Goal: Check status: Check status

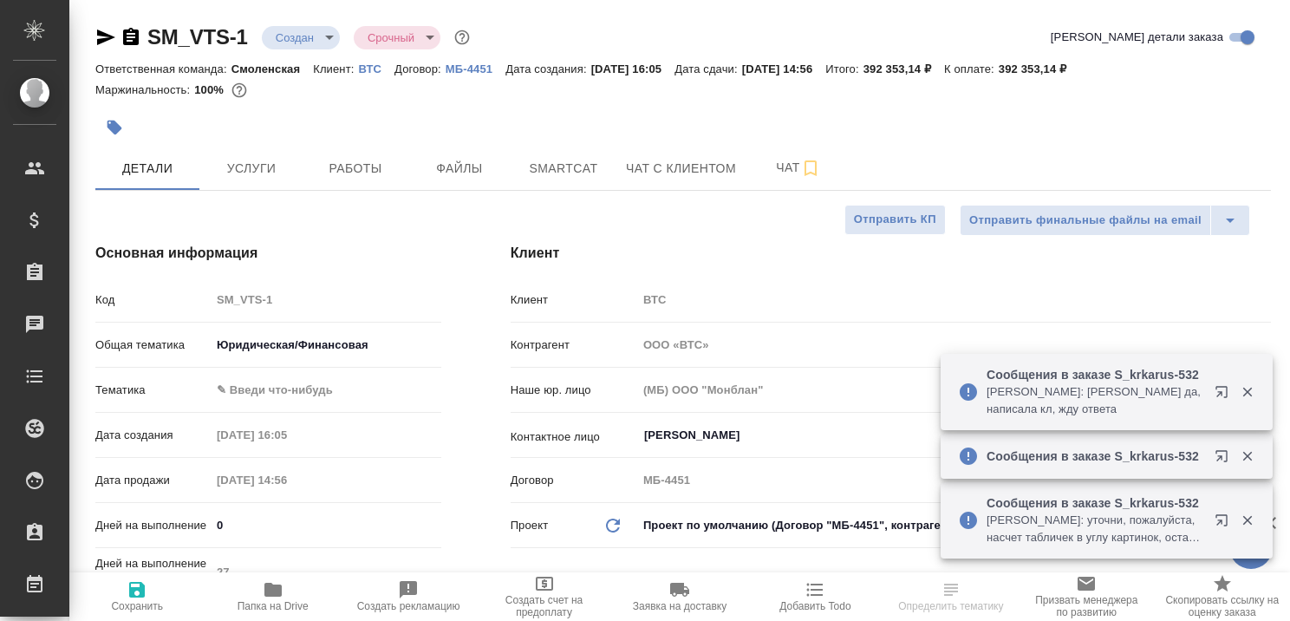
select select "RU"
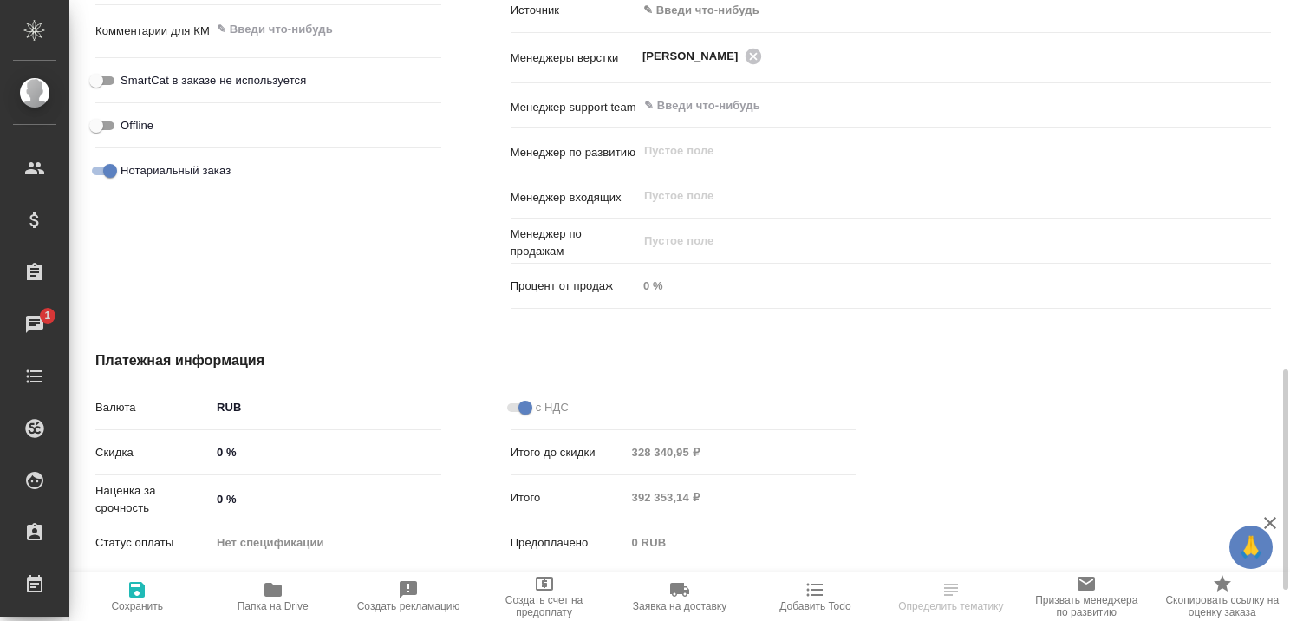
scroll to position [1126, 0]
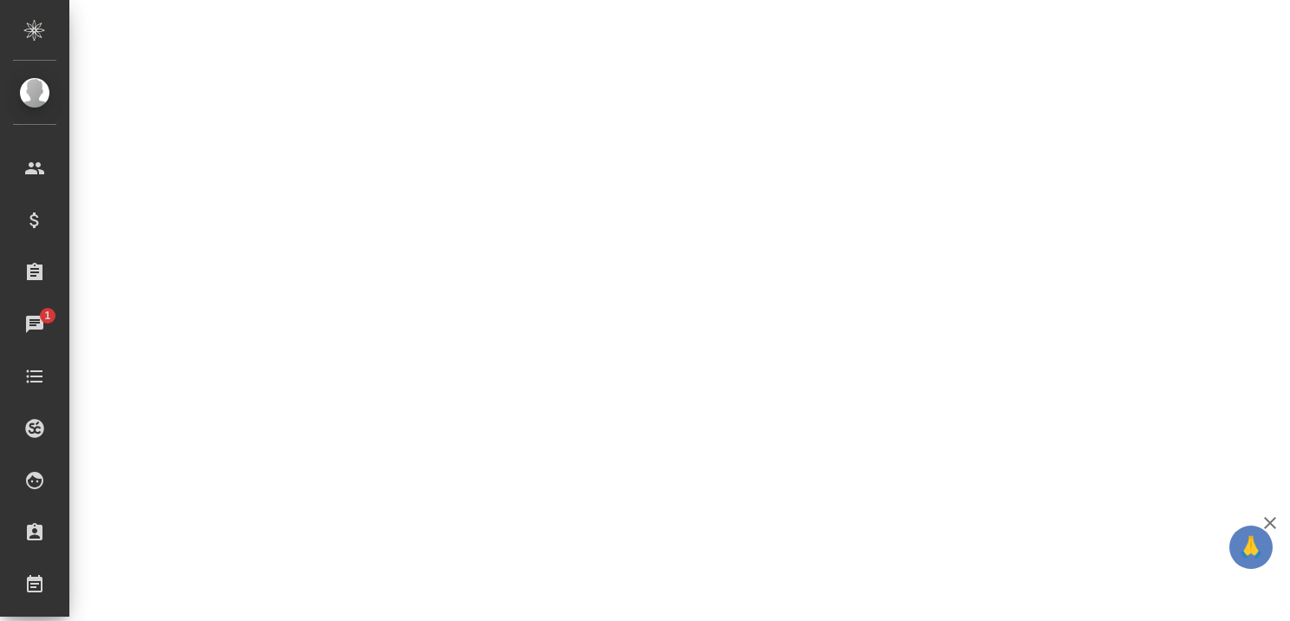
select select "RU"
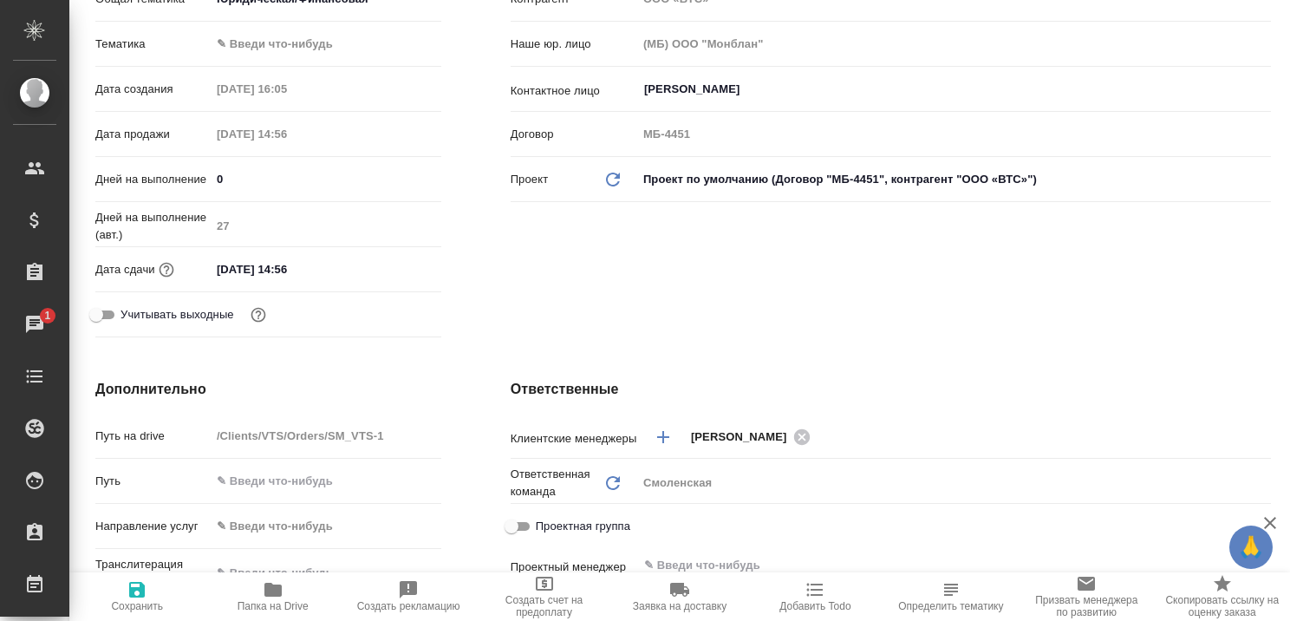
scroll to position [0, 0]
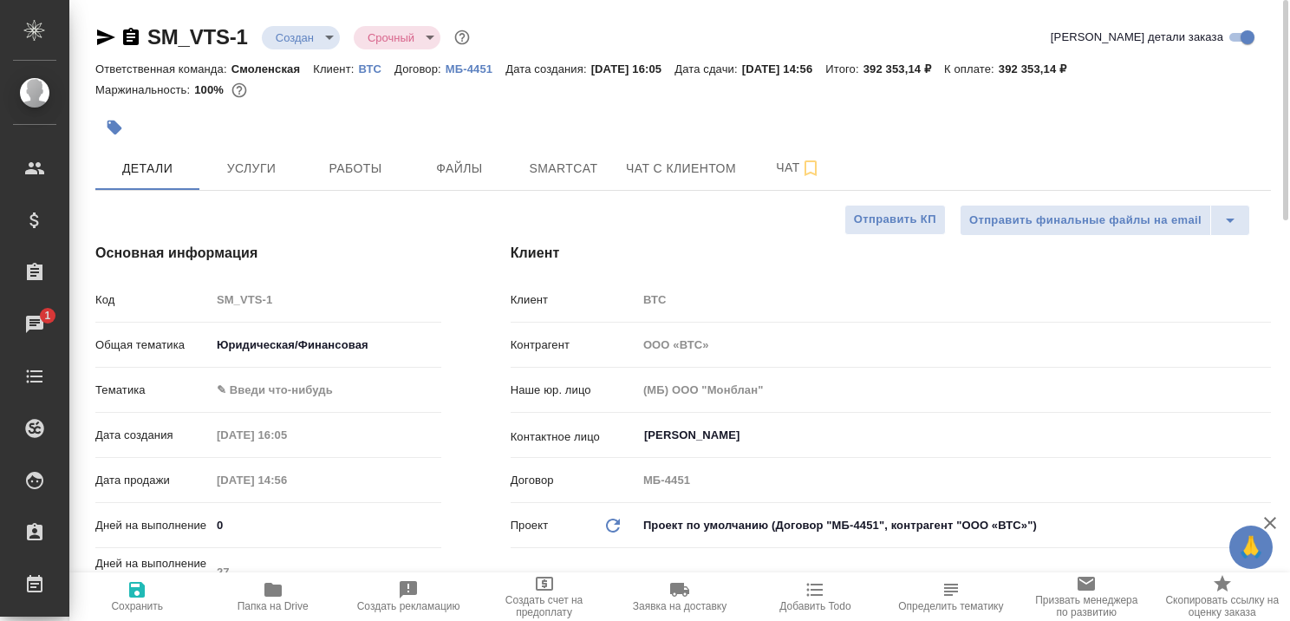
type textarea "x"
click at [371, 67] on p "ВТС" at bounding box center [376, 68] width 36 height 13
type textarea "x"
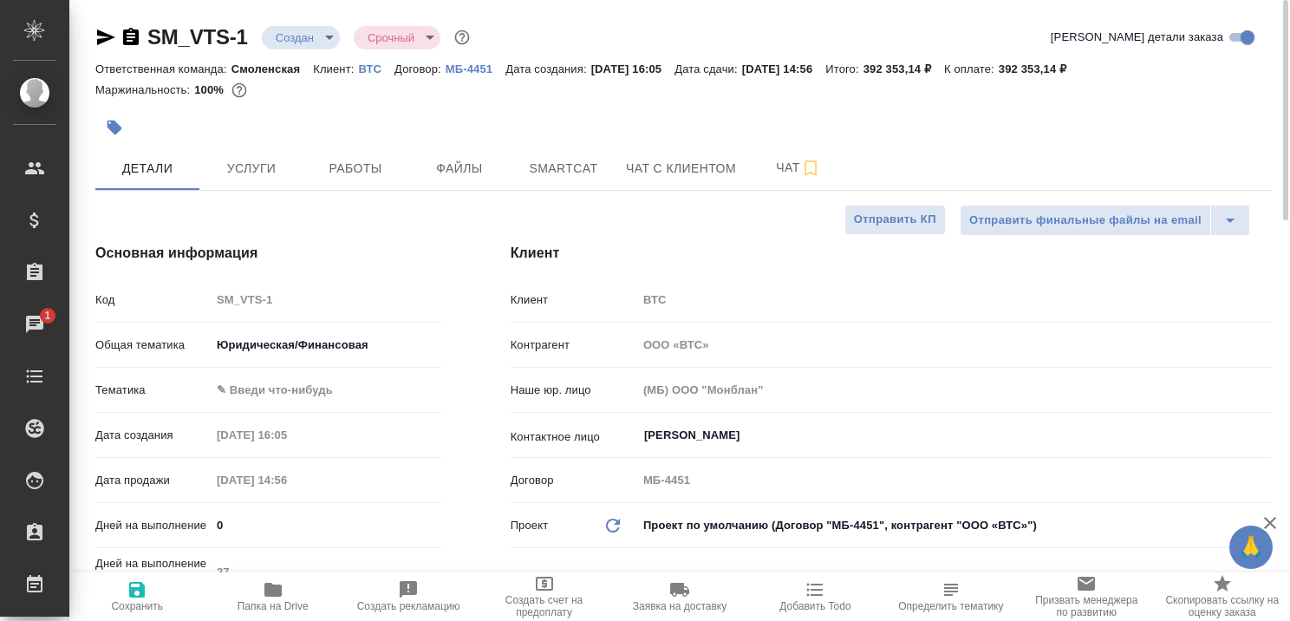
type textarea "x"
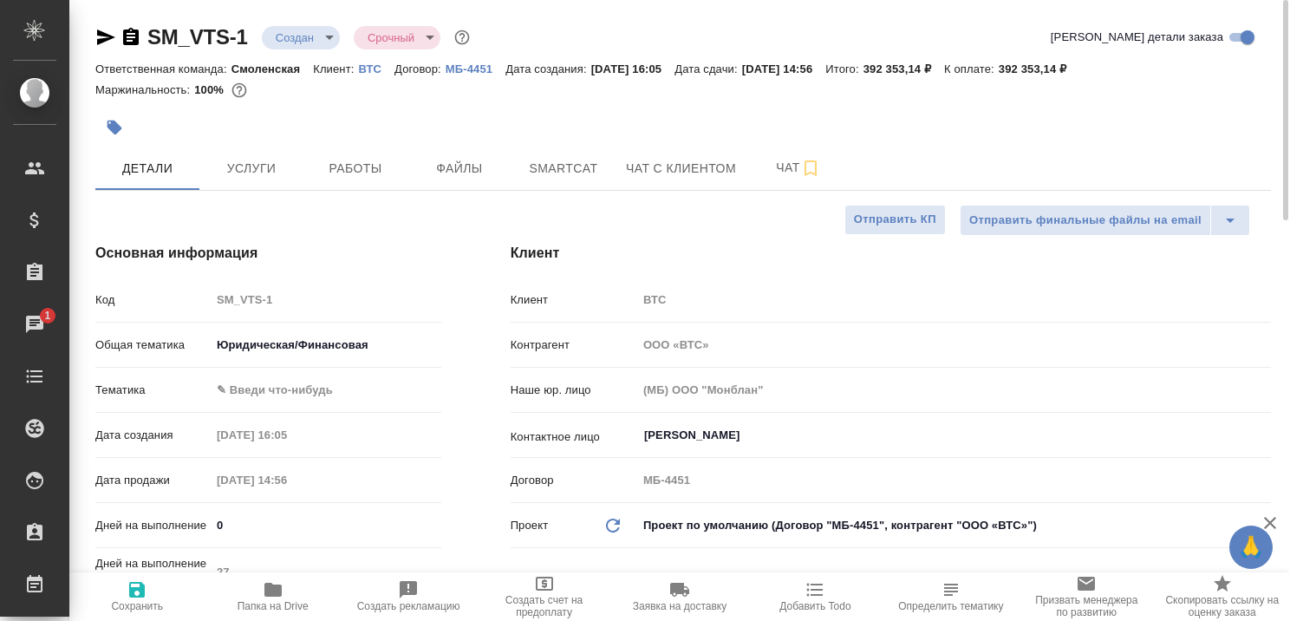
click at [374, 69] on p "ВТС" at bounding box center [376, 68] width 36 height 13
type textarea "x"
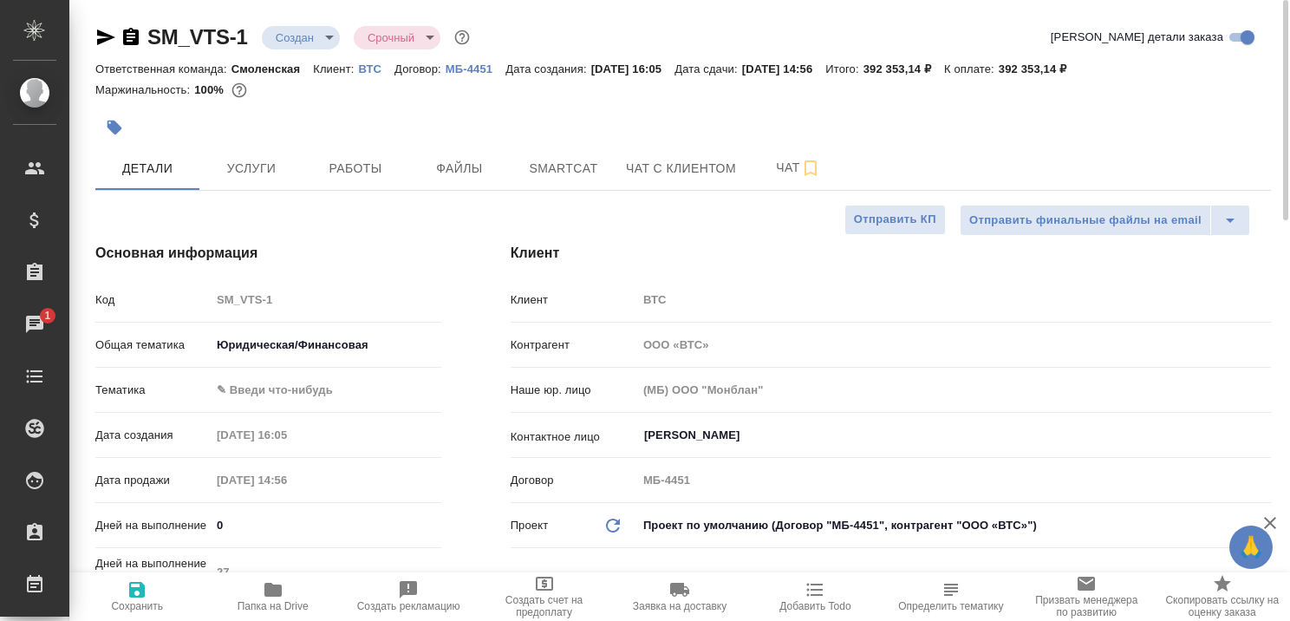
type textarea "x"
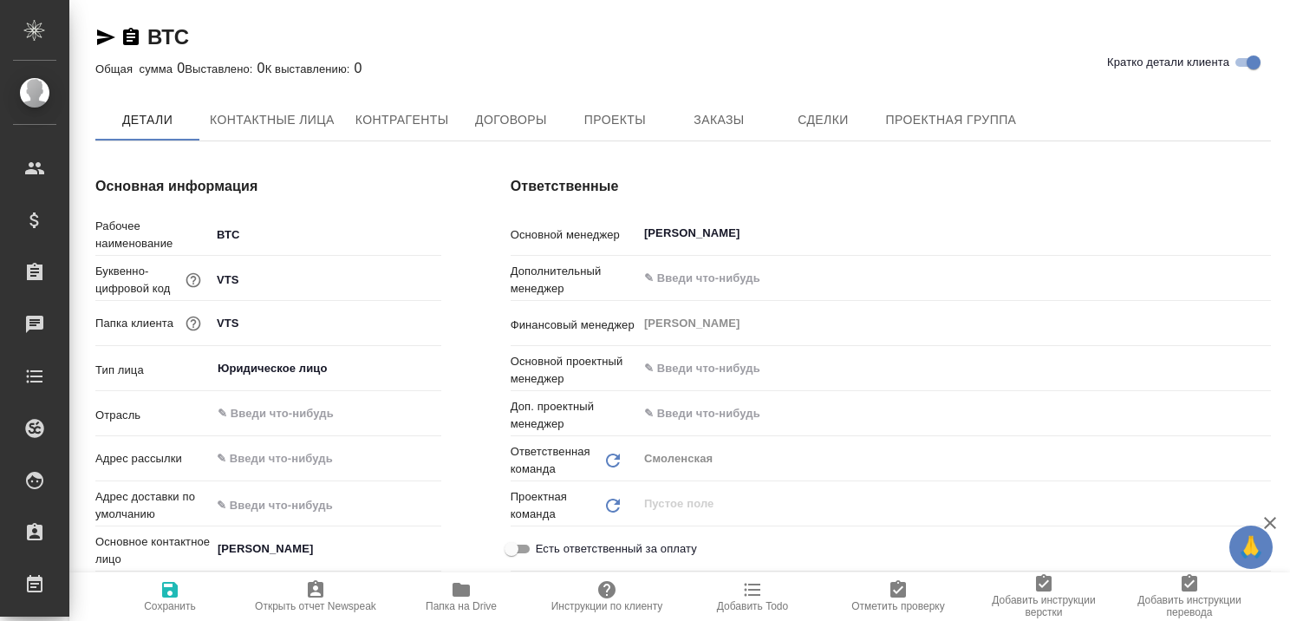
type textarea "x"
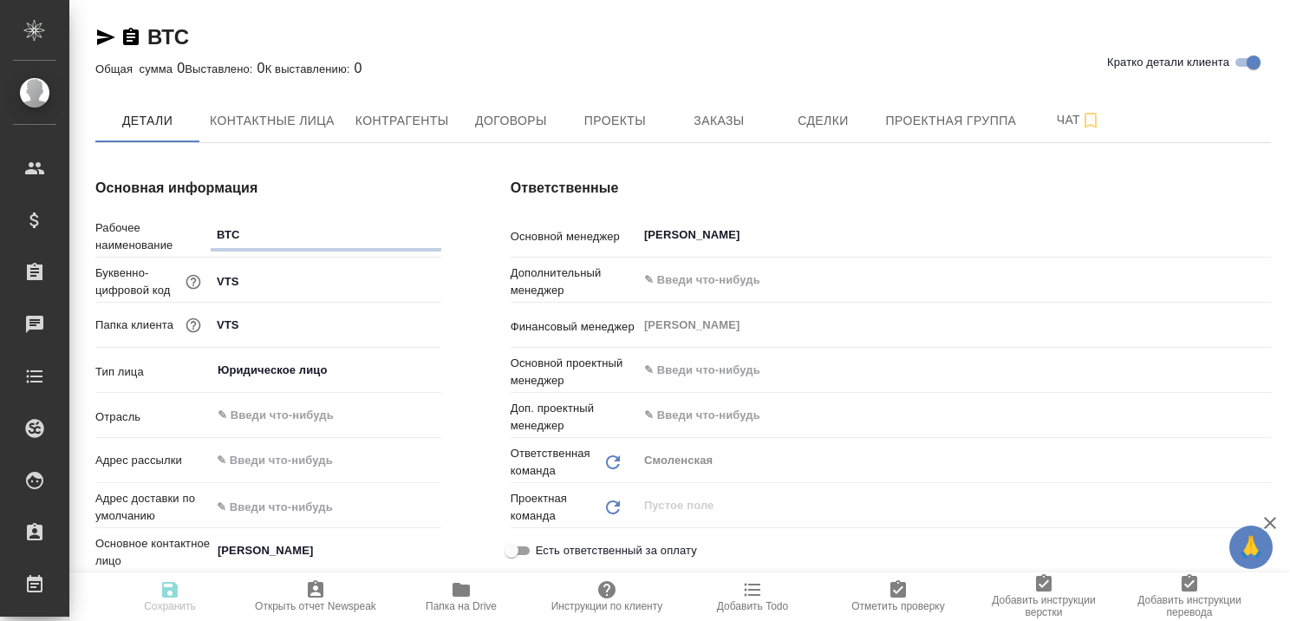
type textarea "x"
click at [711, 122] on span "Заказы" at bounding box center [718, 121] width 83 height 22
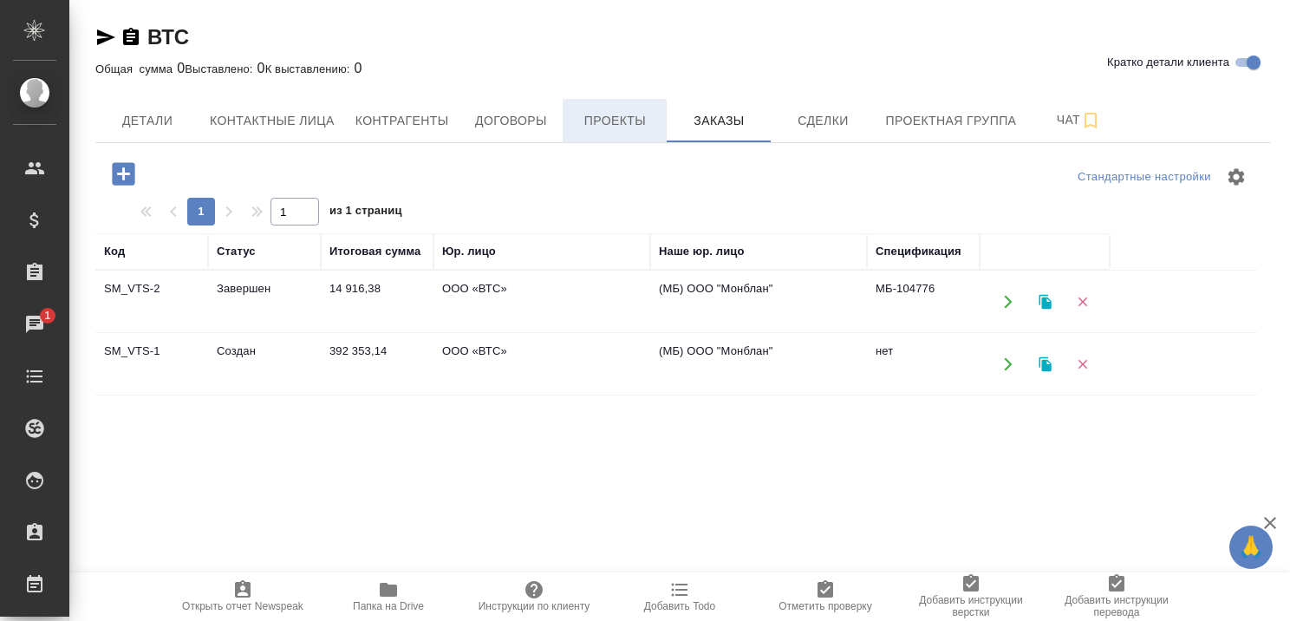
click at [623, 121] on span "Проекты" at bounding box center [614, 121] width 83 height 22
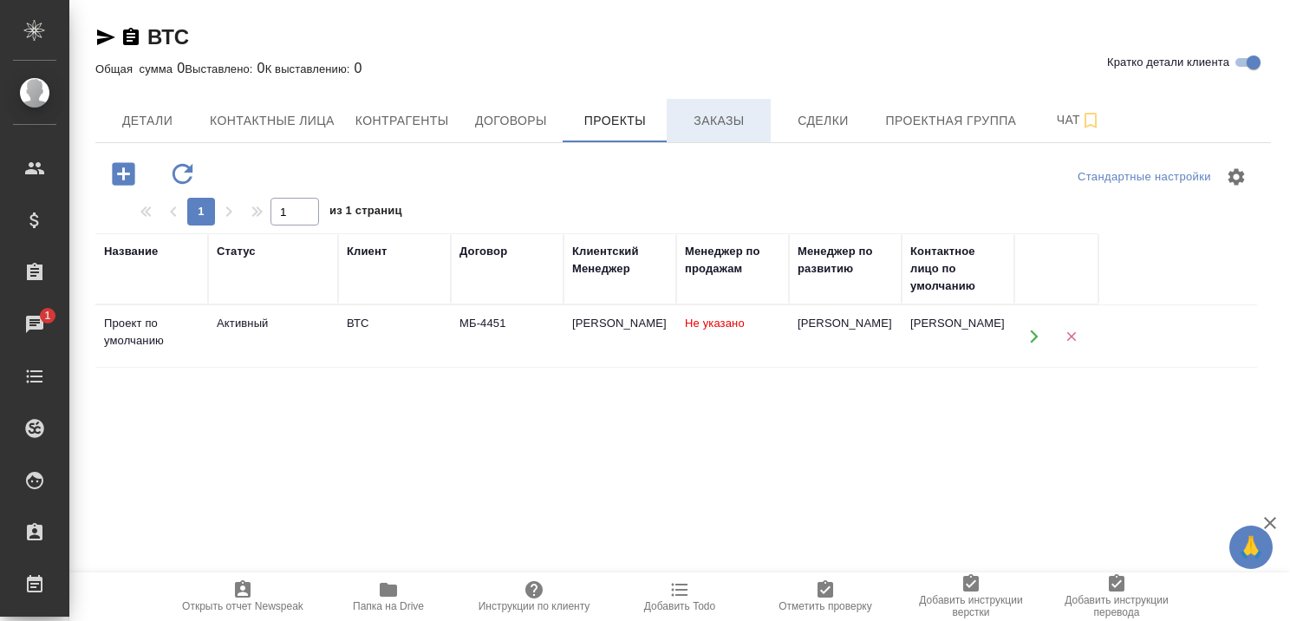
click at [736, 112] on span "Заказы" at bounding box center [718, 121] width 83 height 22
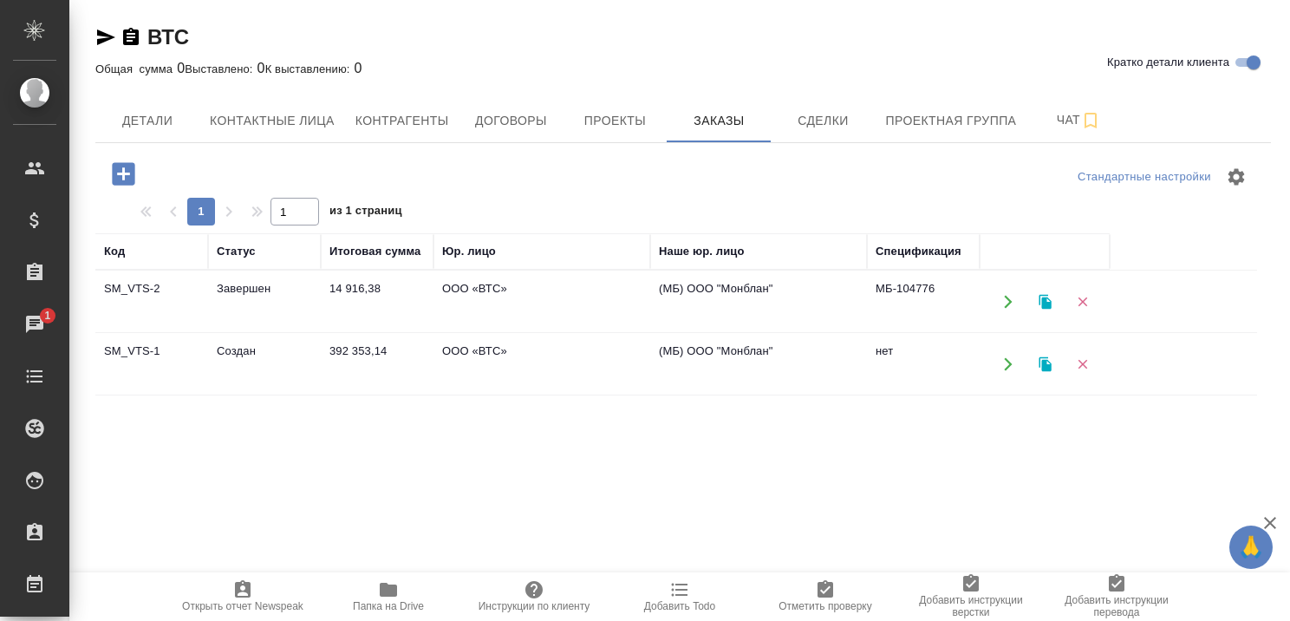
click at [262, 284] on td "Завершен" at bounding box center [264, 301] width 113 height 61
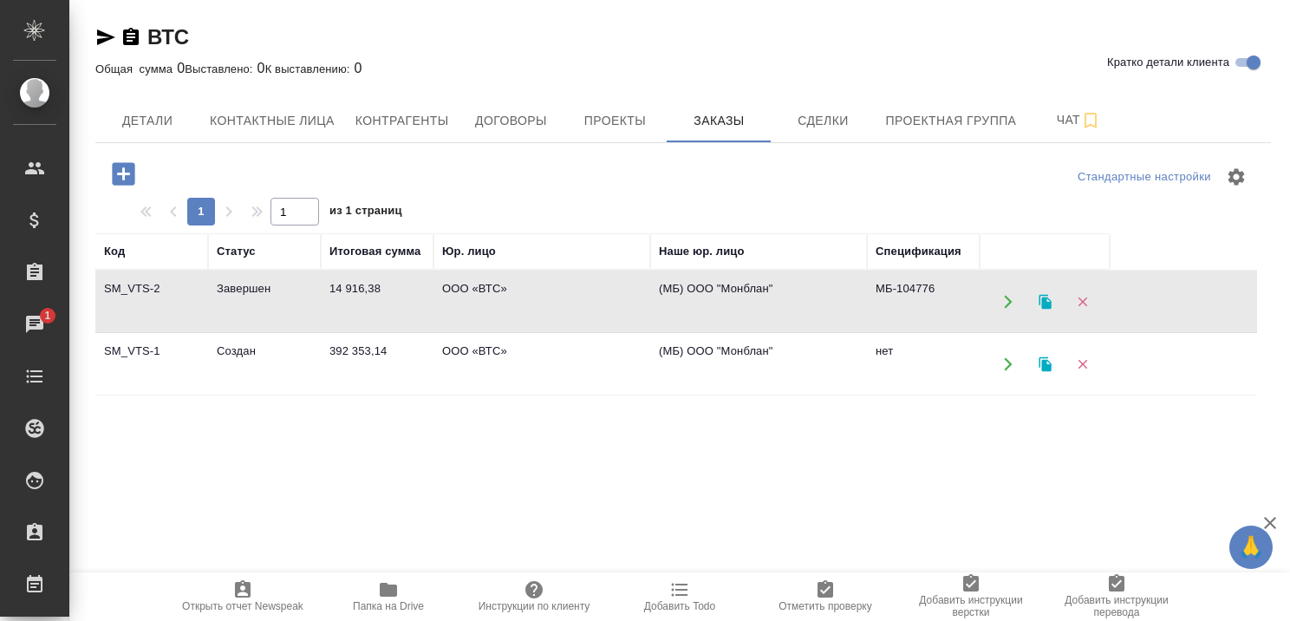
click at [262, 284] on td "Завершен" at bounding box center [264, 301] width 113 height 61
click at [153, 114] on span "Детали" at bounding box center [147, 121] width 83 height 22
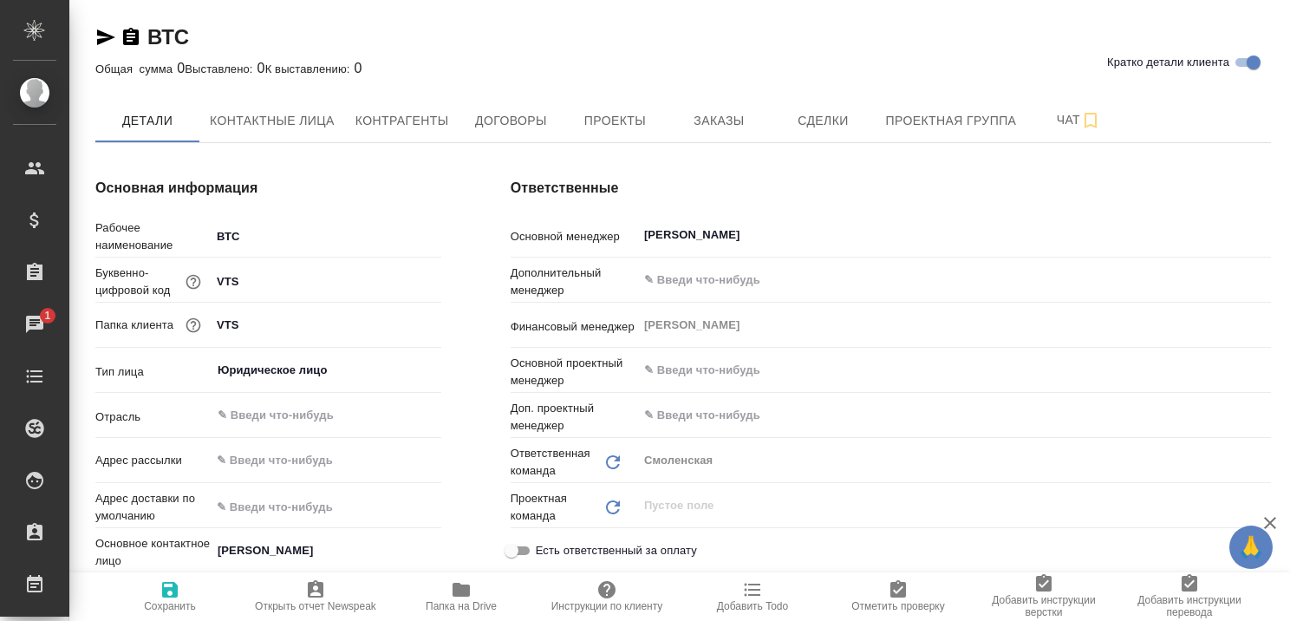
type textarea "x"
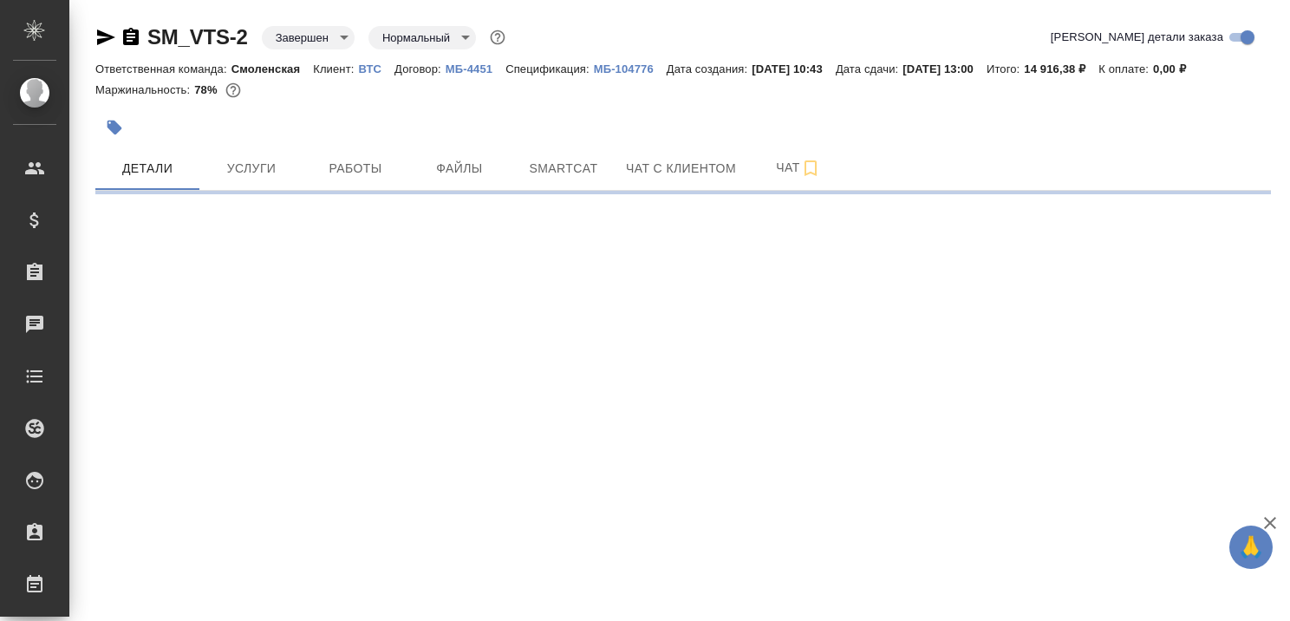
select select "RU"
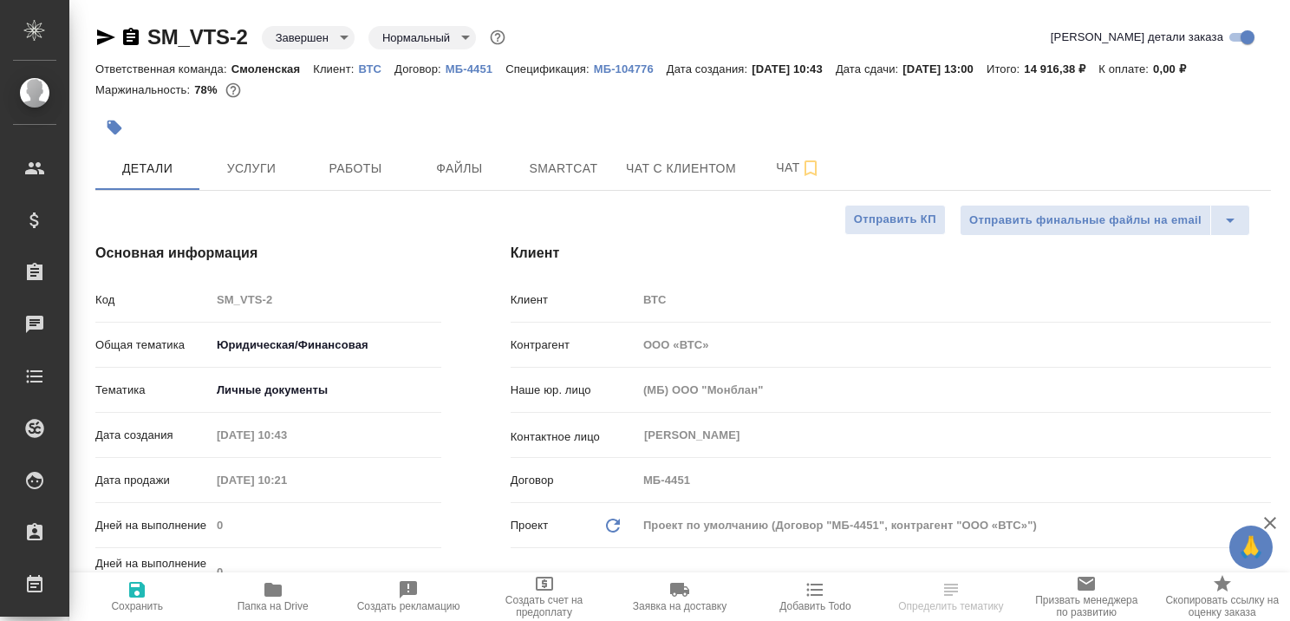
type textarea "x"
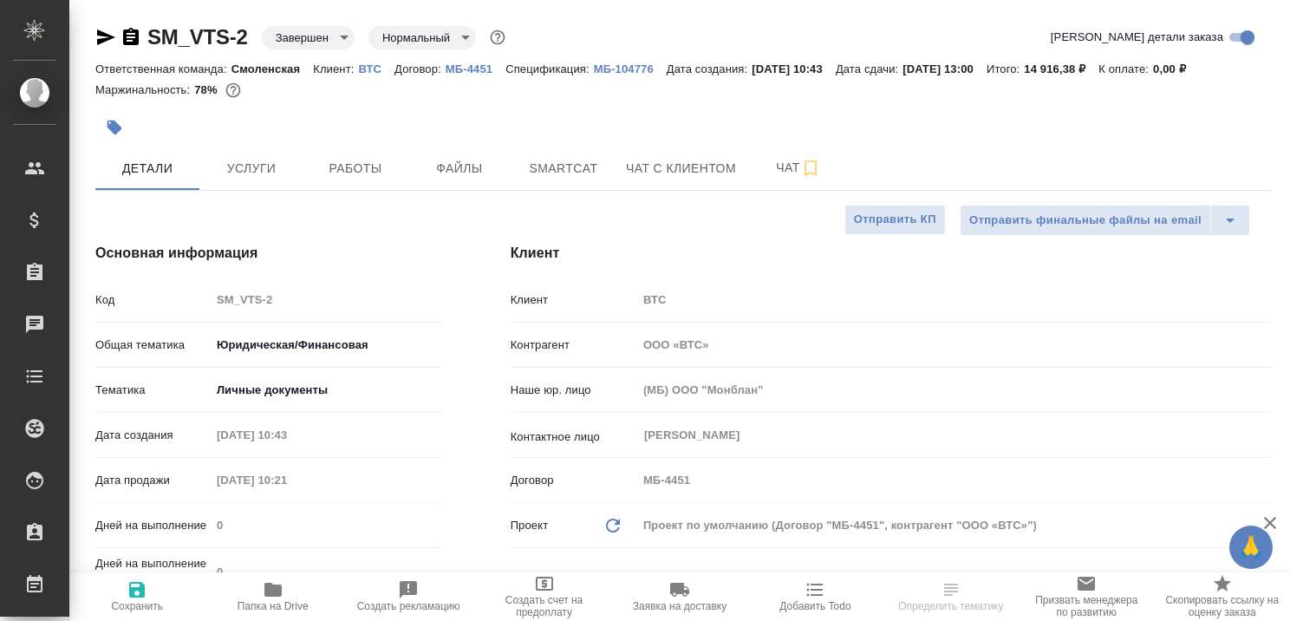
type textarea "x"
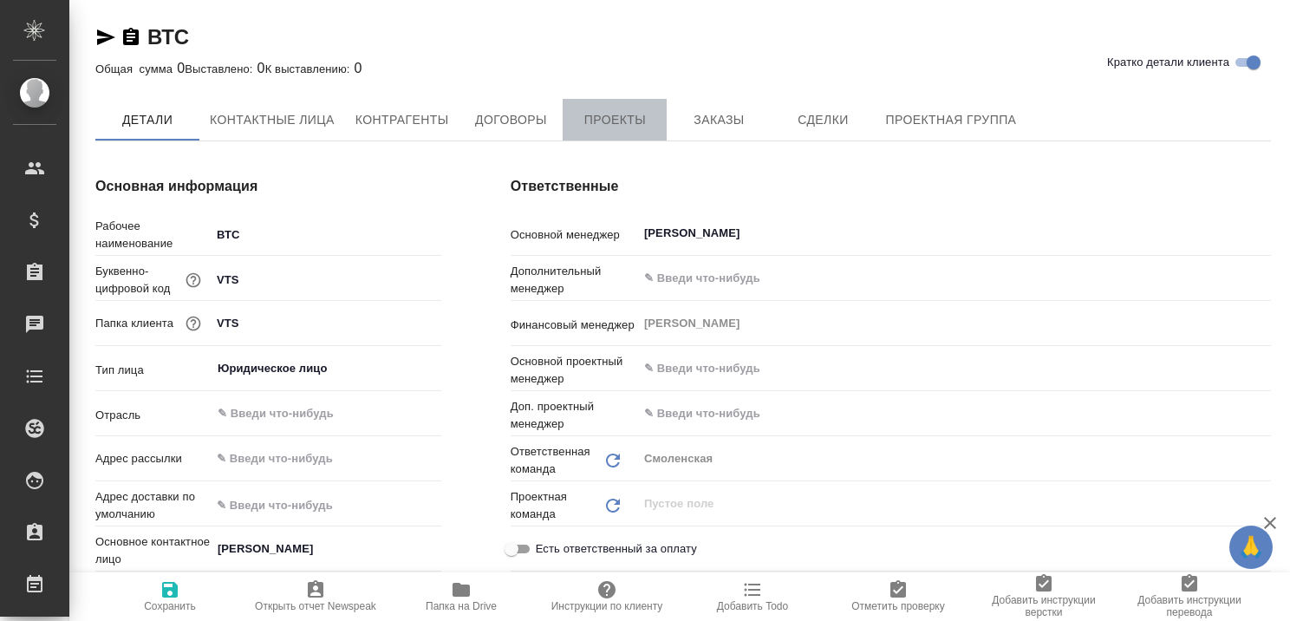
click at [620, 121] on span "Проекты" at bounding box center [614, 120] width 83 height 22
type textarea "x"
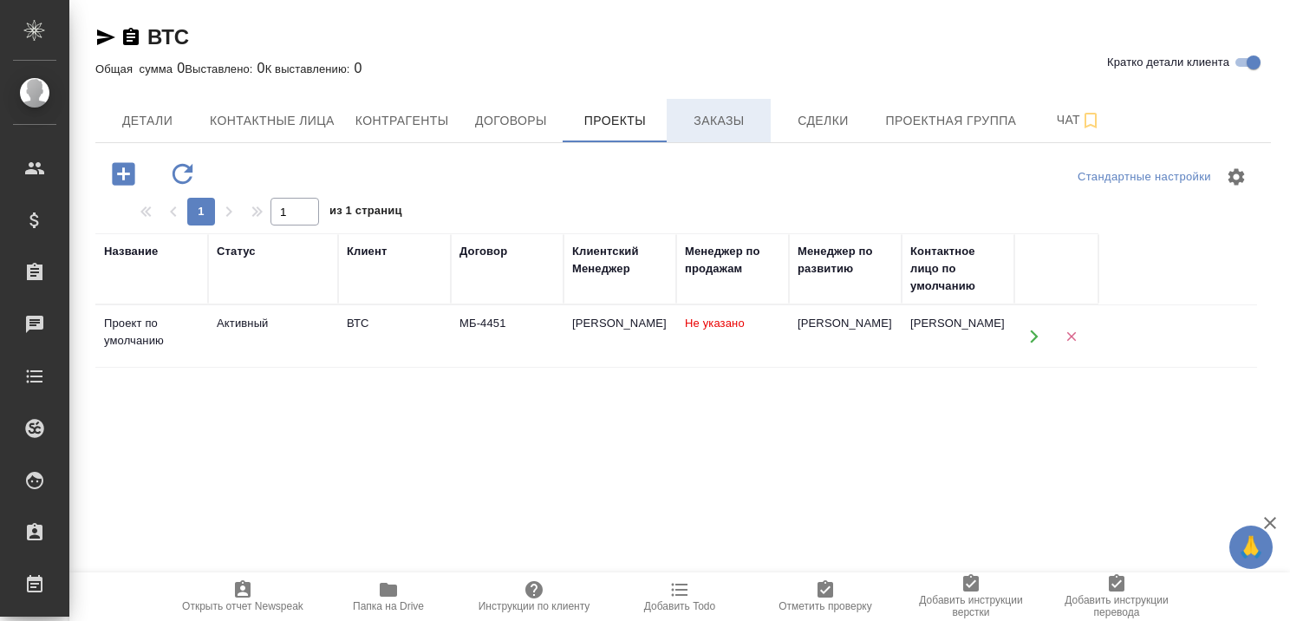
click at [695, 116] on span "Заказы" at bounding box center [718, 121] width 83 height 22
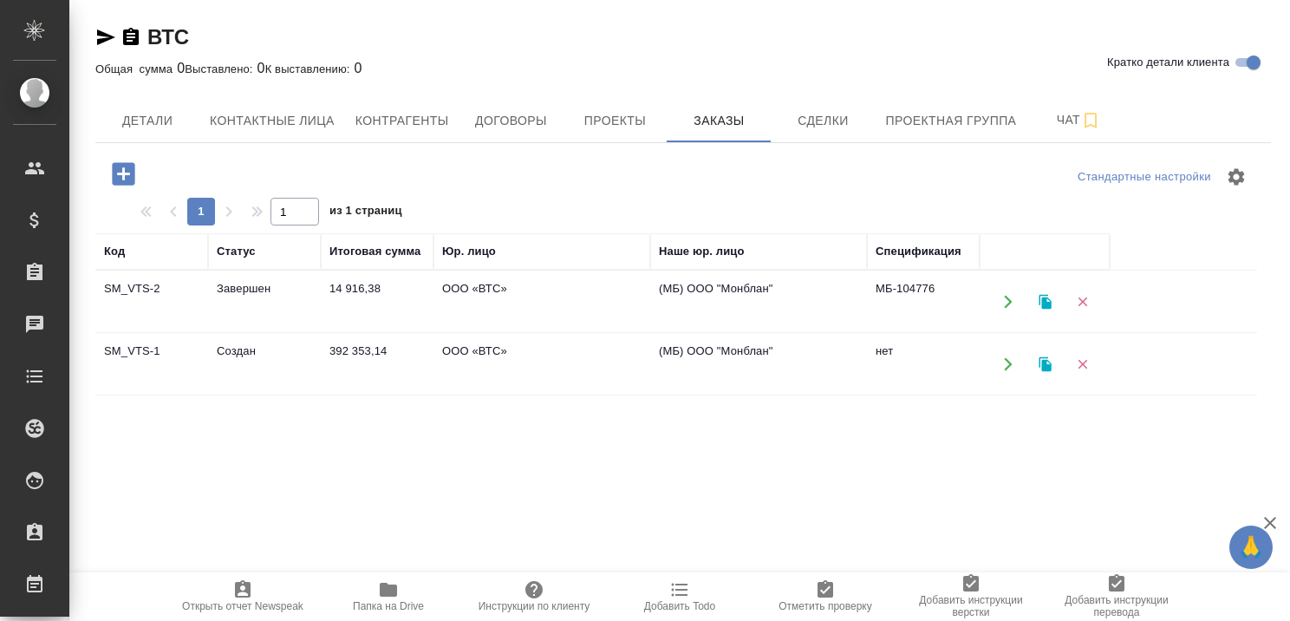
click at [252, 352] on td "Создан" at bounding box center [264, 364] width 113 height 61
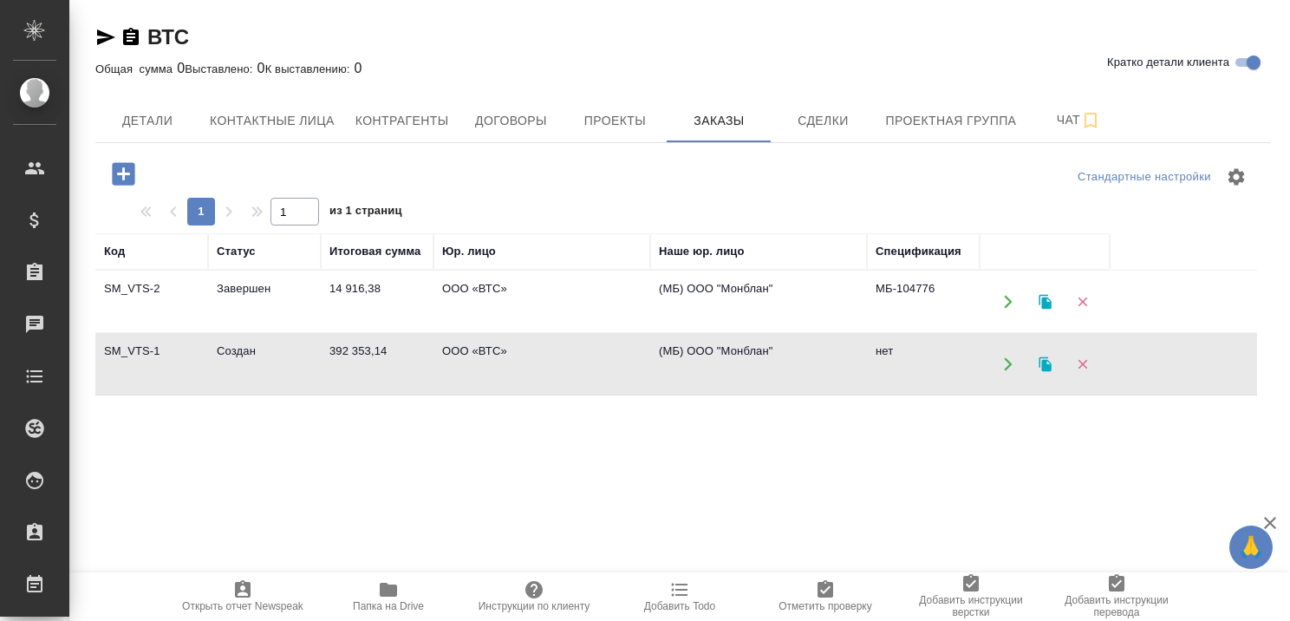
click at [252, 352] on td "Создан" at bounding box center [264, 364] width 113 height 61
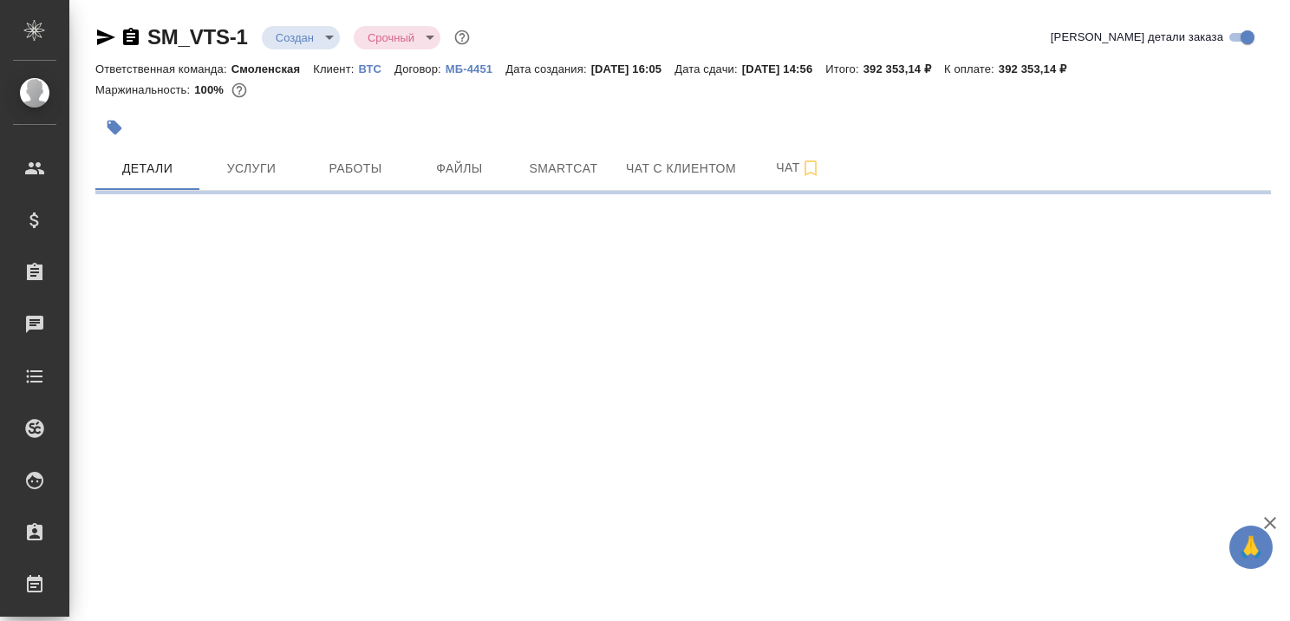
select select "RU"
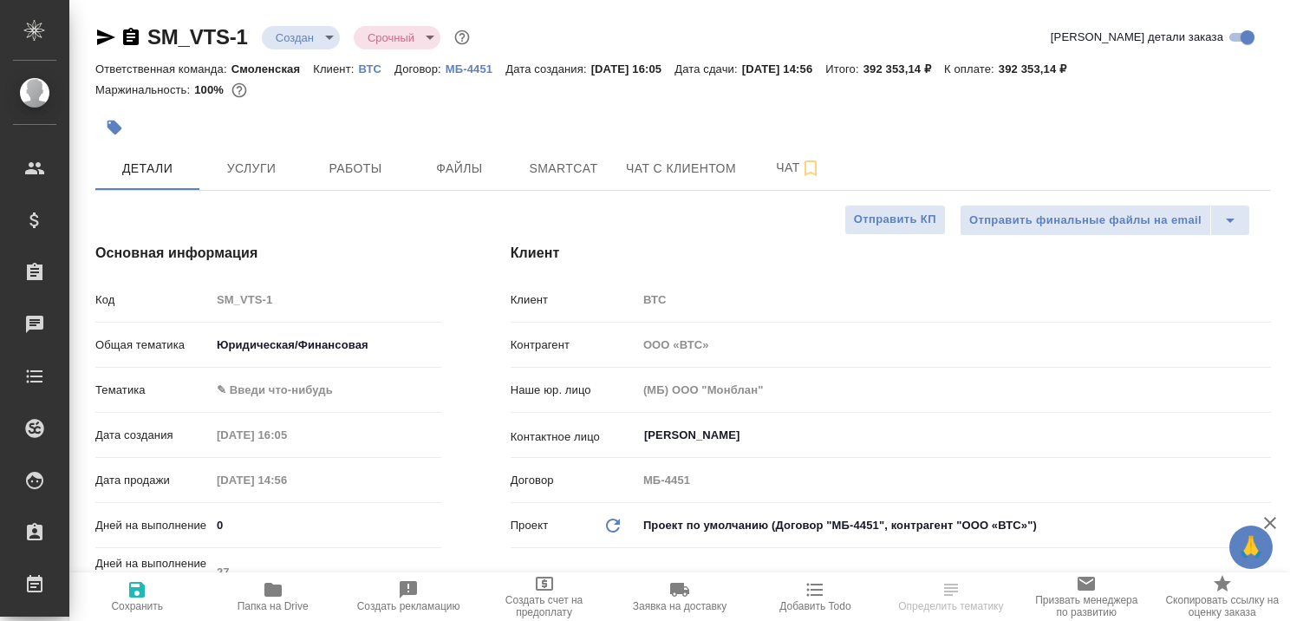
type textarea "x"
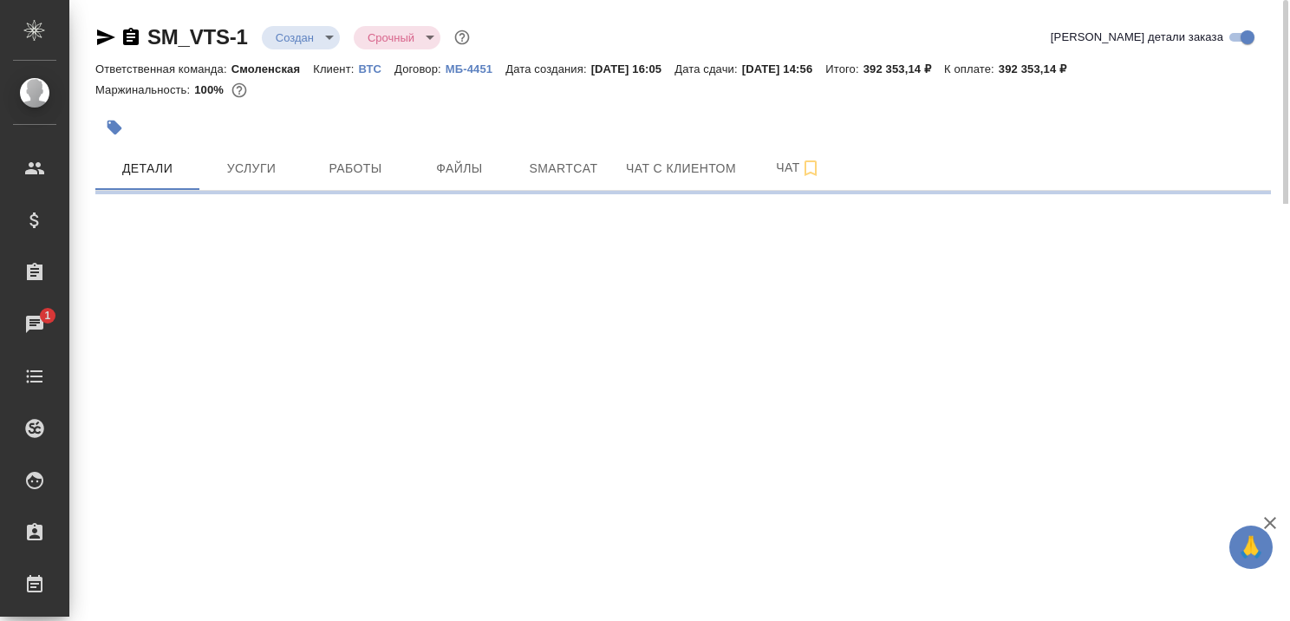
select select "RU"
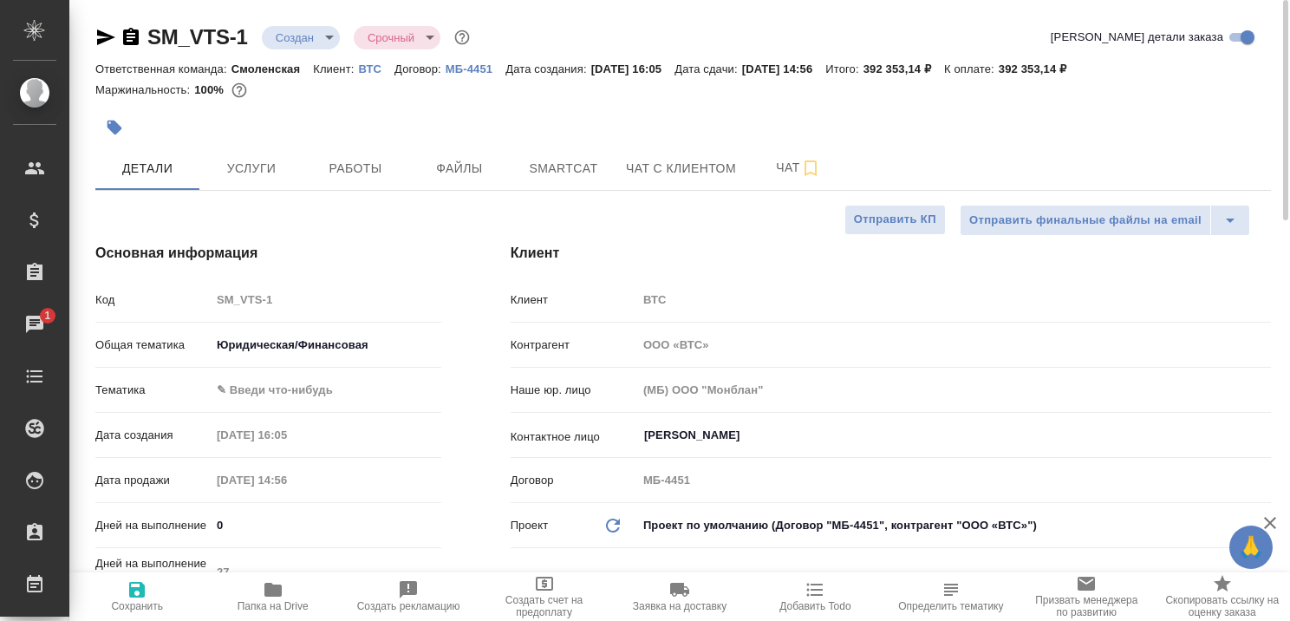
type textarea "x"
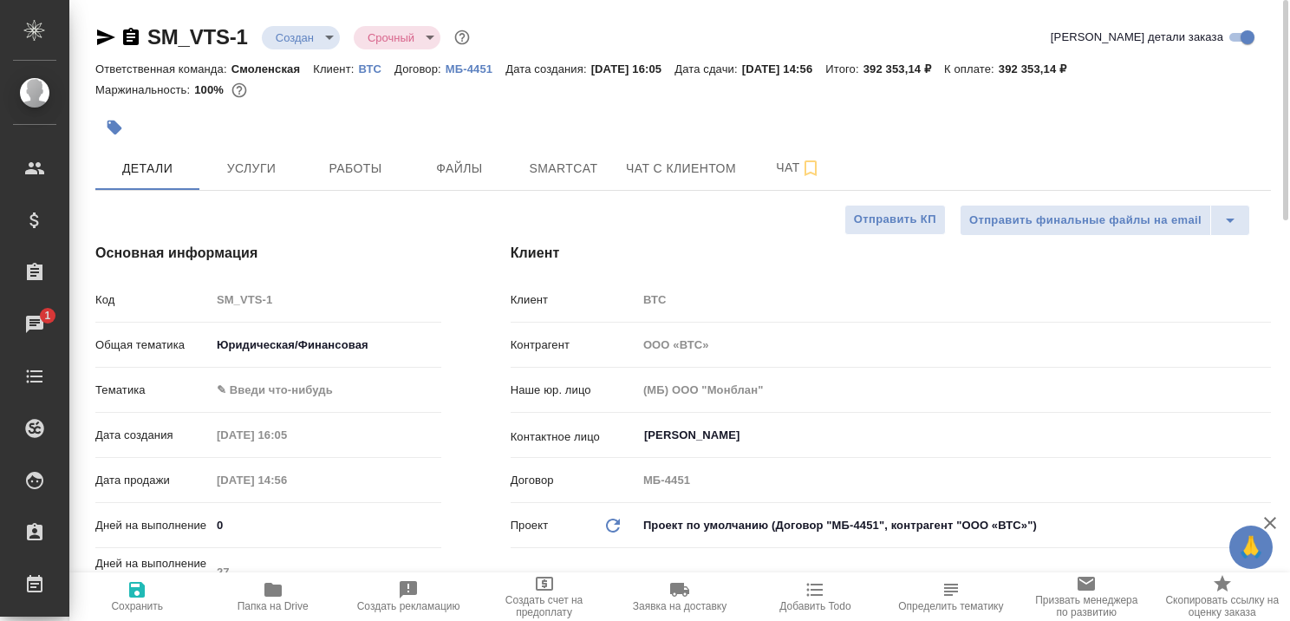
type textarea "x"
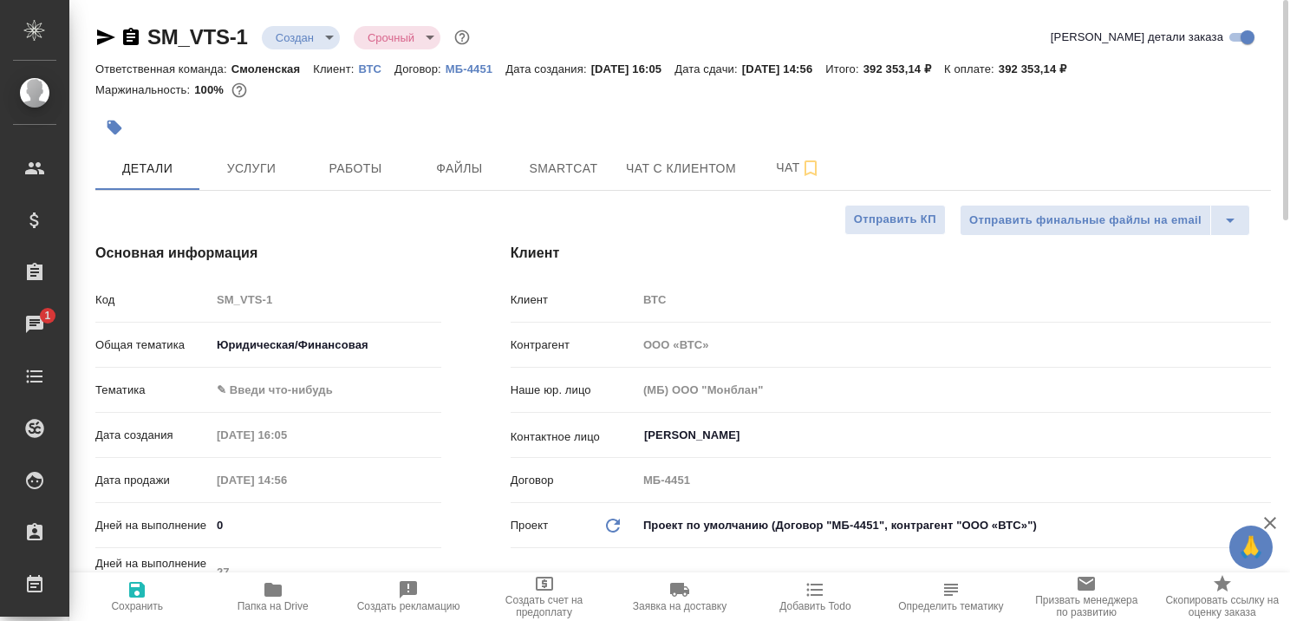
type textarea "x"
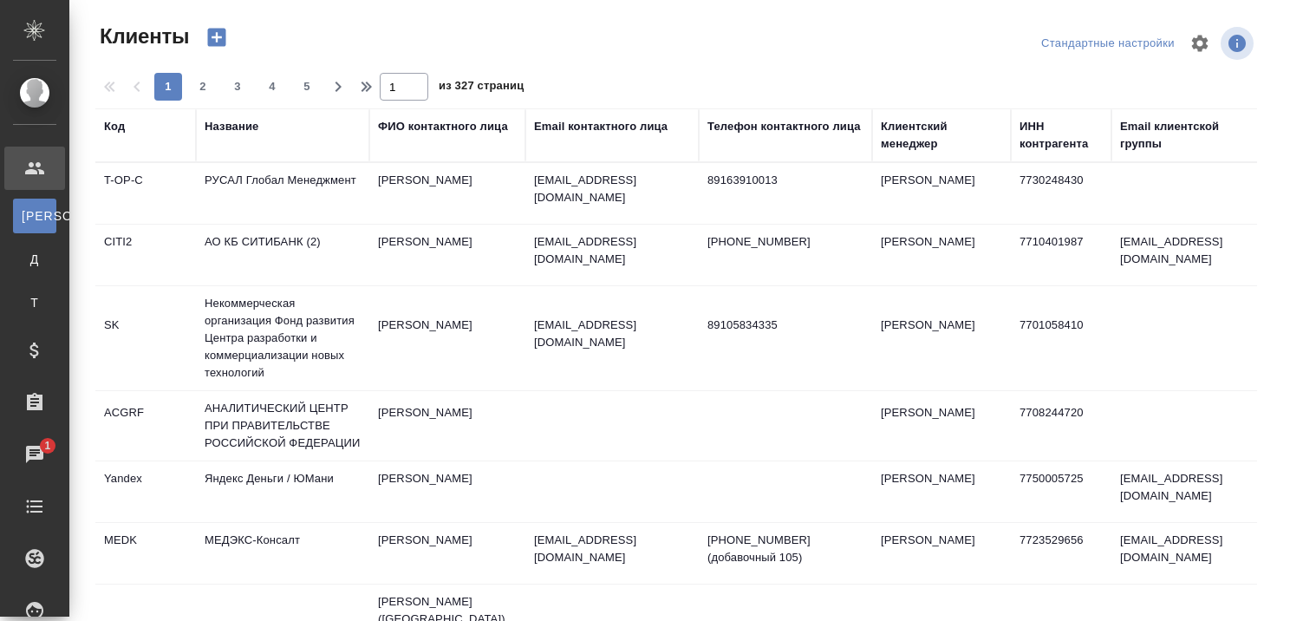
select select "RU"
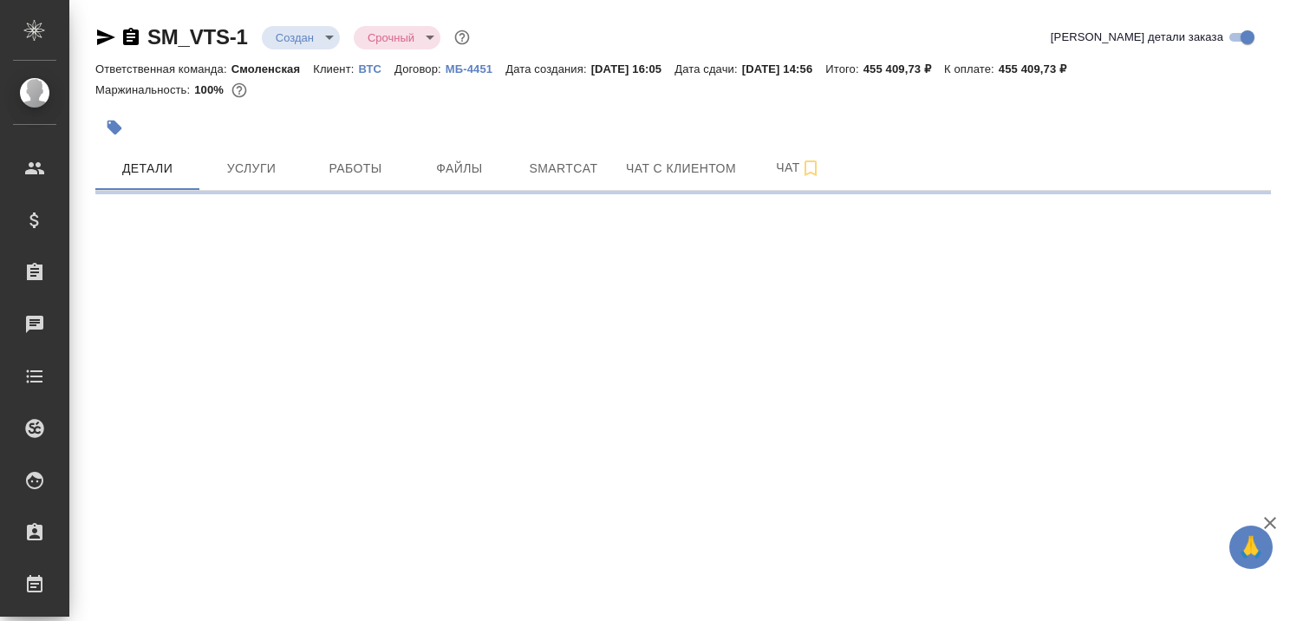
select select "RU"
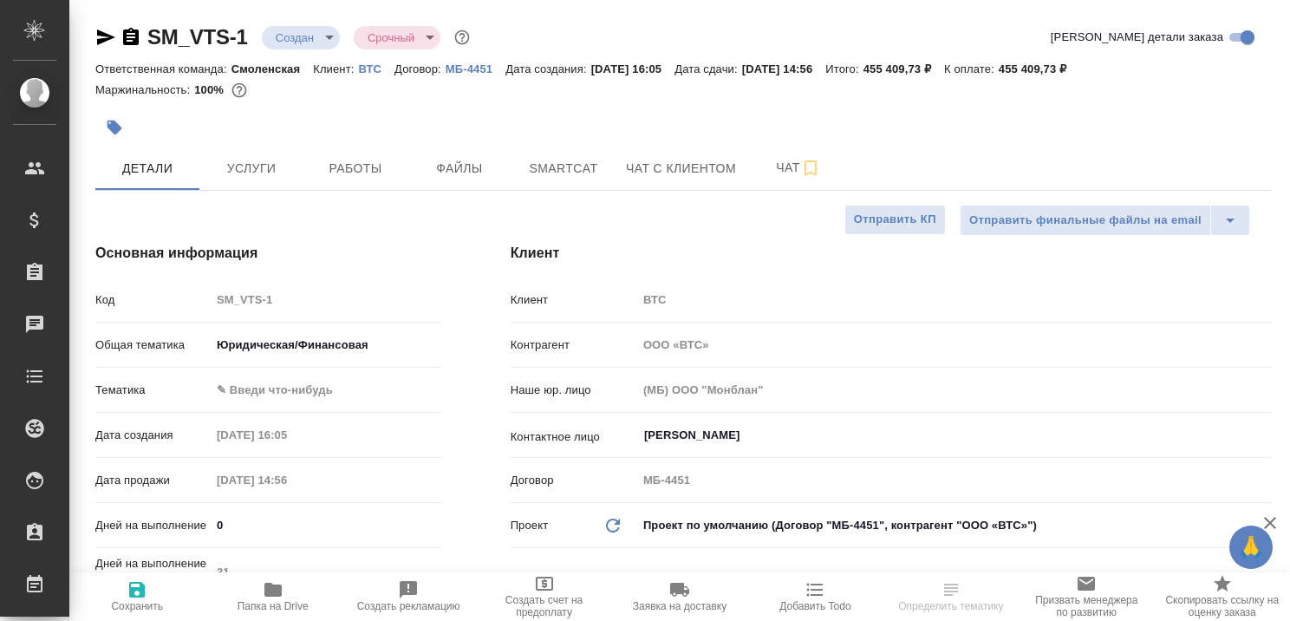
type textarea "x"
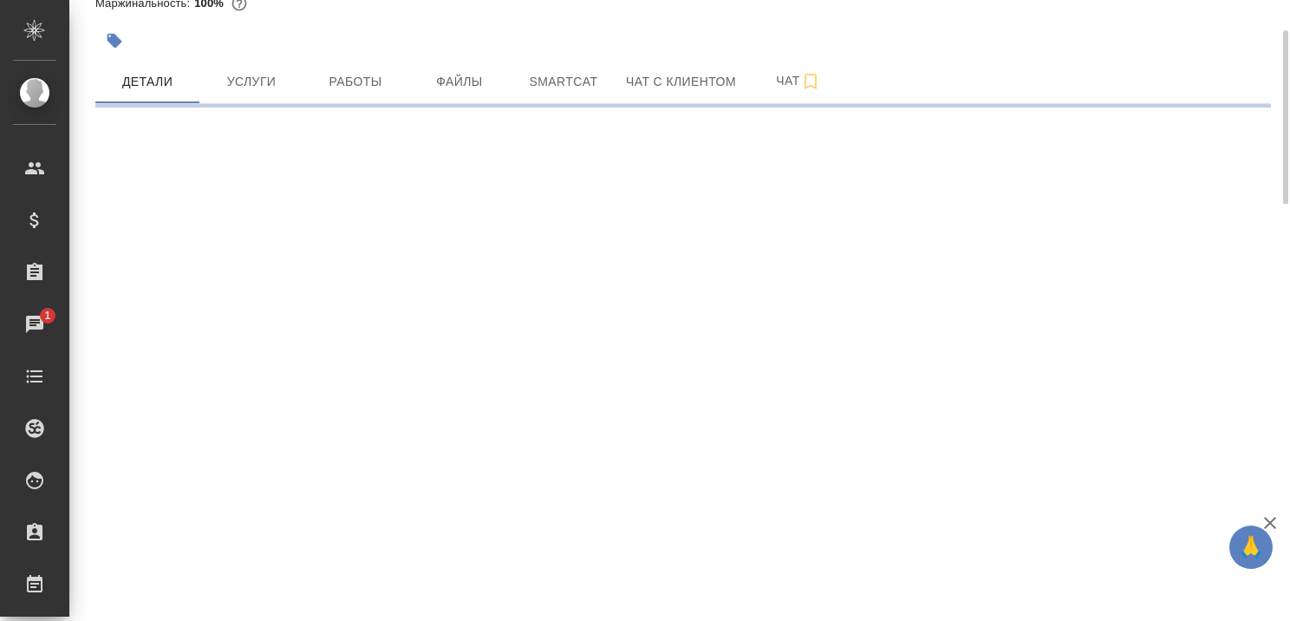
select select "RU"
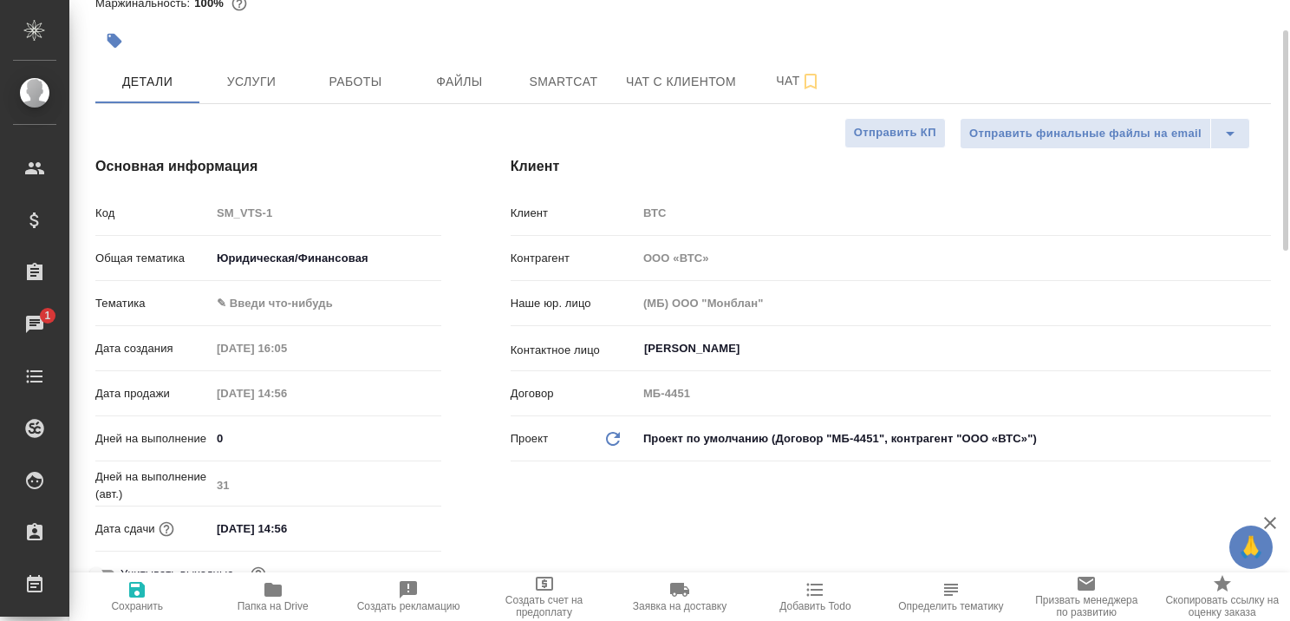
type textarea "x"
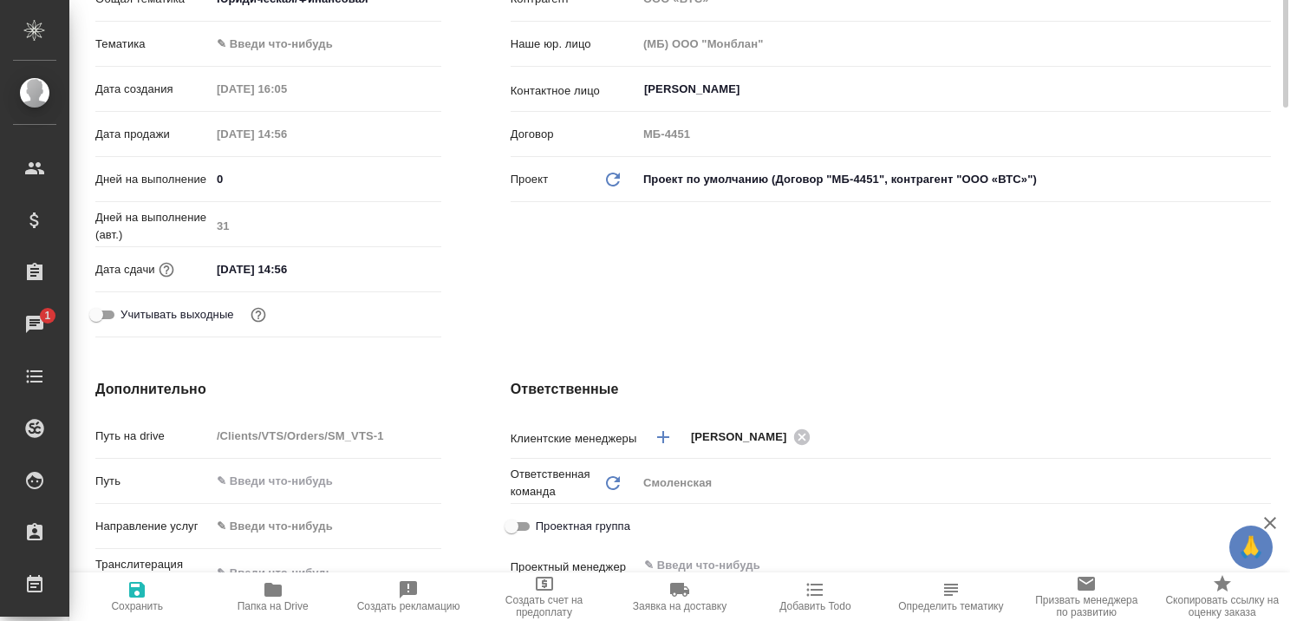
scroll to position [0, 0]
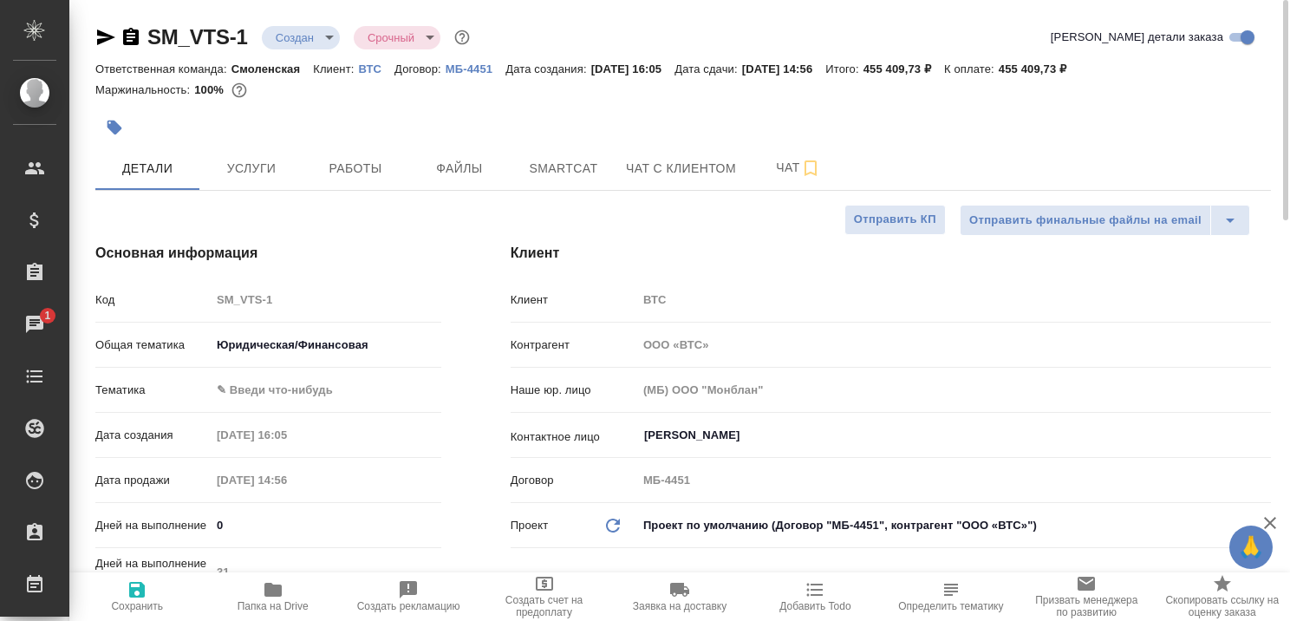
type textarea "x"
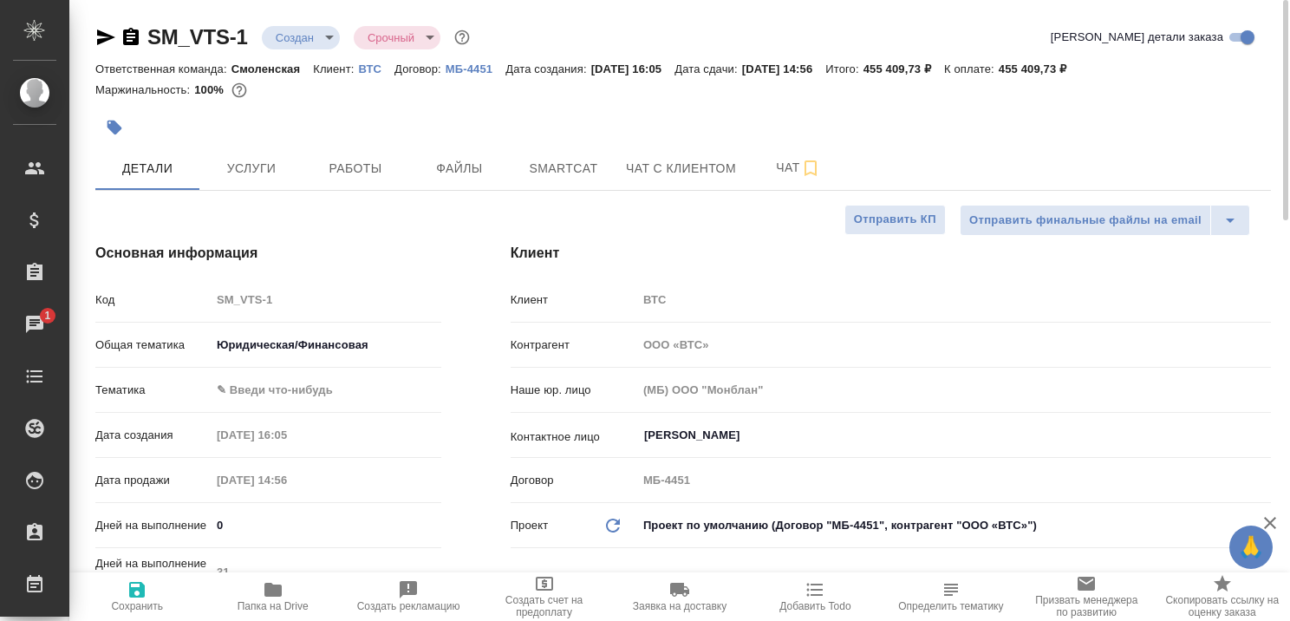
type textarea "x"
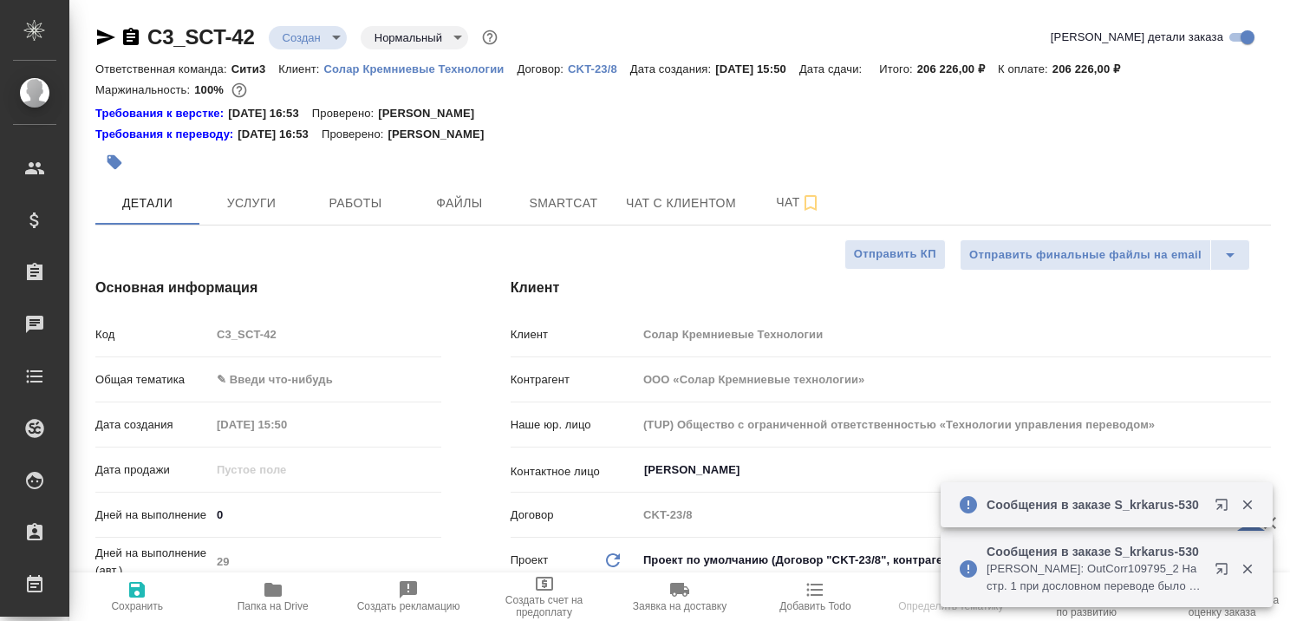
select select "RU"
